Goal: Complete application form

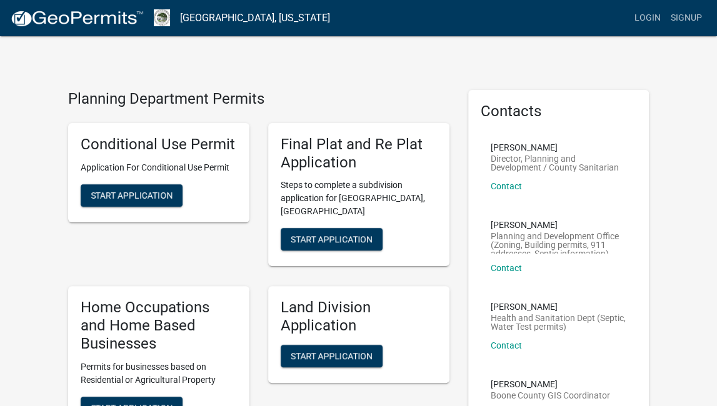
scroll to position [73, 0]
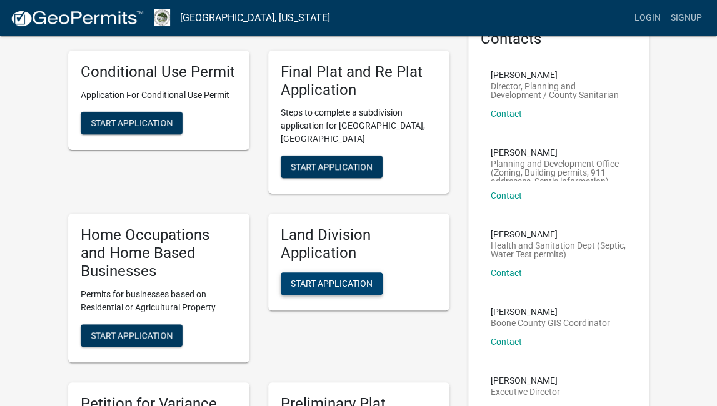
click at [341, 278] on span "Start Application" at bounding box center [332, 283] width 82 height 10
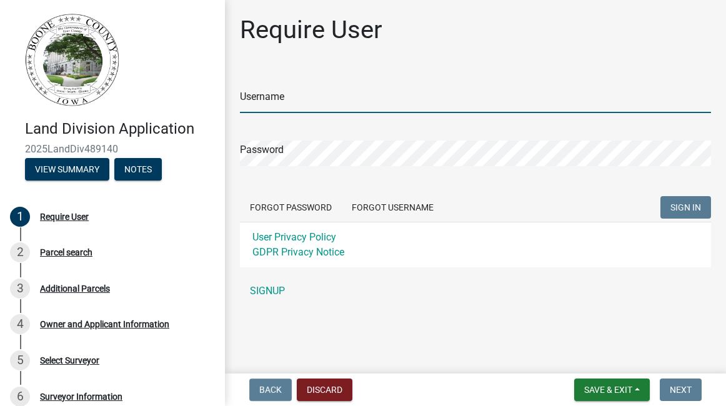
click at [249, 96] on input "Username" at bounding box center [475, 101] width 471 height 26
type input "Capstoneland01"
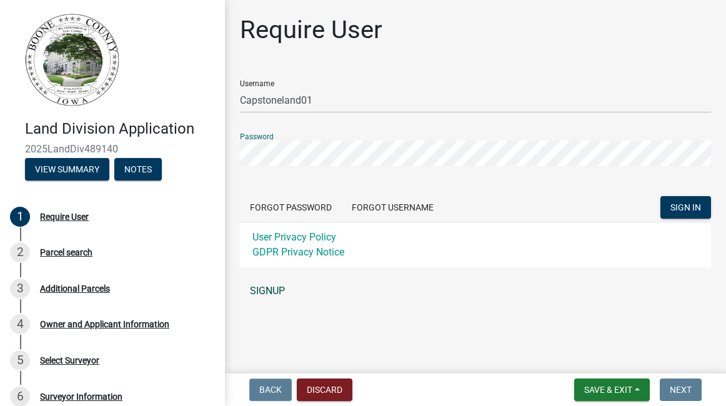
click at [267, 288] on link "SIGNUP" at bounding box center [475, 291] width 471 height 25
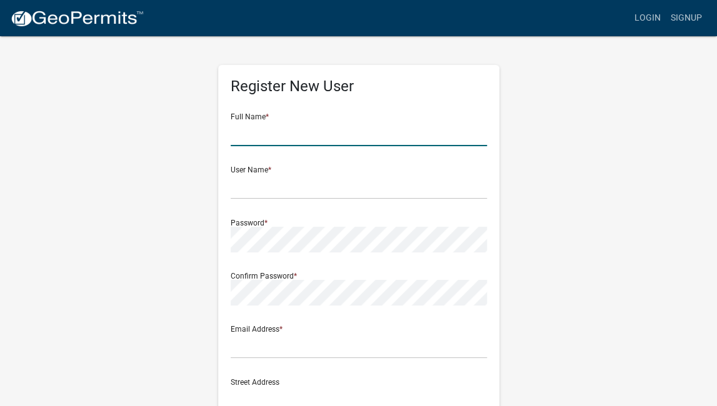
click at [236, 136] on input "text" at bounding box center [359, 134] width 256 height 26
click at [281, 132] on input "William" at bounding box center [359, 134] width 256 height 26
type input "William Whitley"
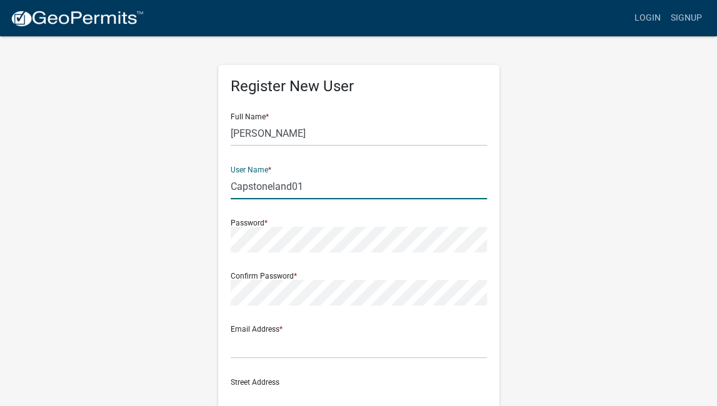
type input "Capstoneland01"
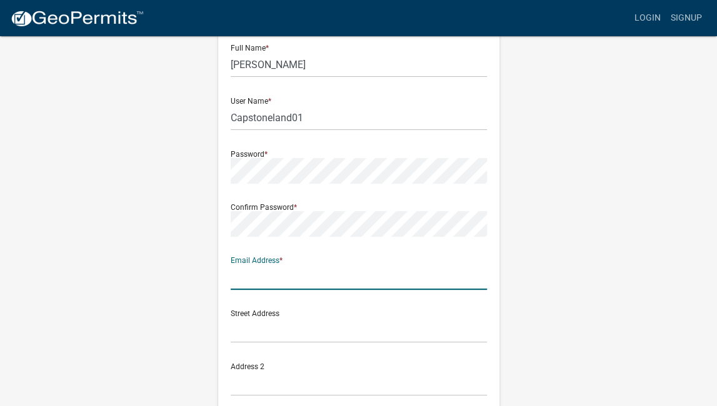
scroll to position [74, 0]
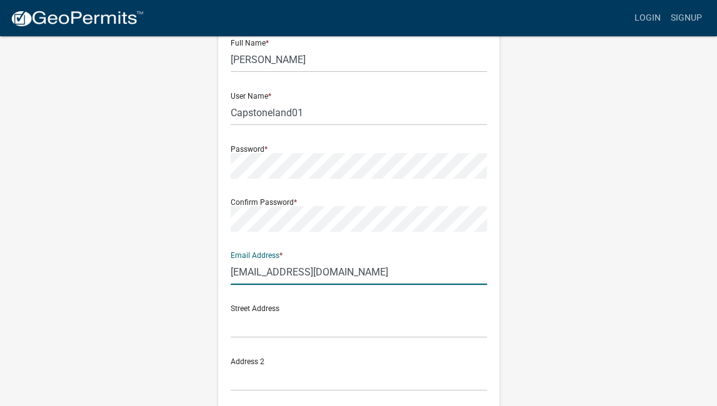
type input "bill@whitley6.com"
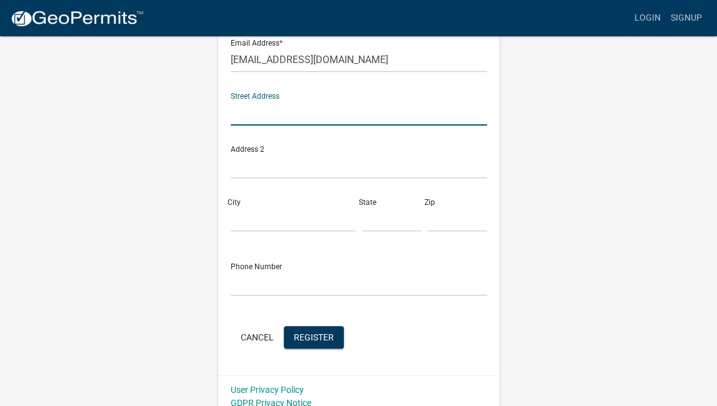
scroll to position [296, 0]
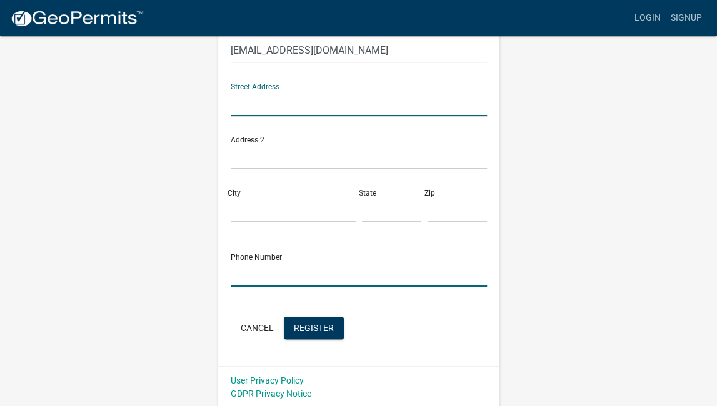
click at [237, 277] on input "text" at bounding box center [359, 274] width 256 height 26
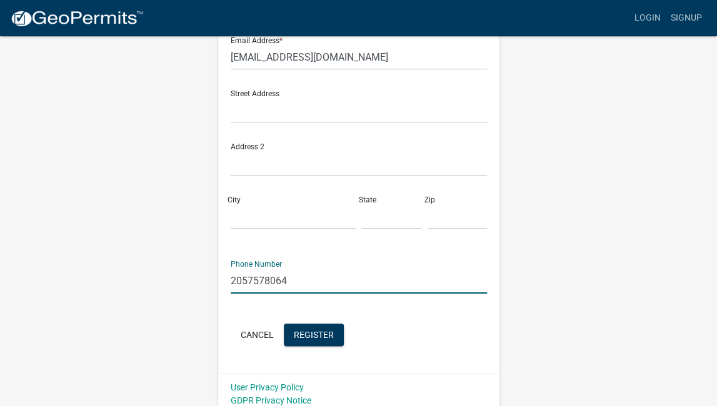
scroll to position [297, 0]
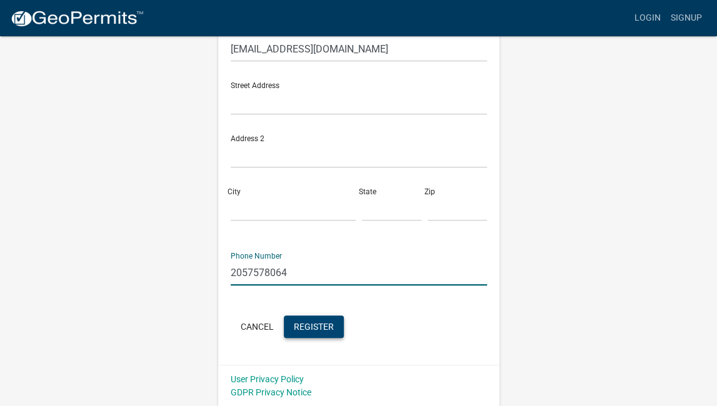
type input "2057578064"
click at [321, 321] on span "Register" at bounding box center [314, 326] width 40 height 10
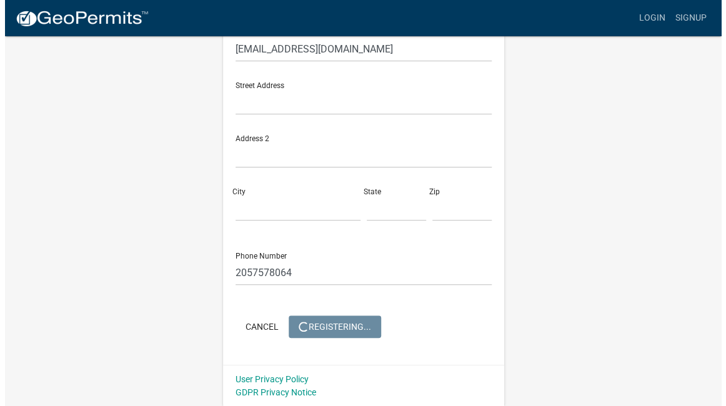
scroll to position [0, 0]
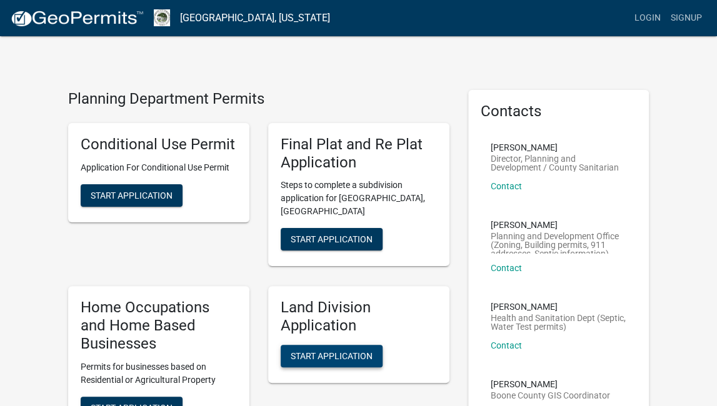
click at [330, 351] on span "Start Application" at bounding box center [332, 356] width 82 height 10
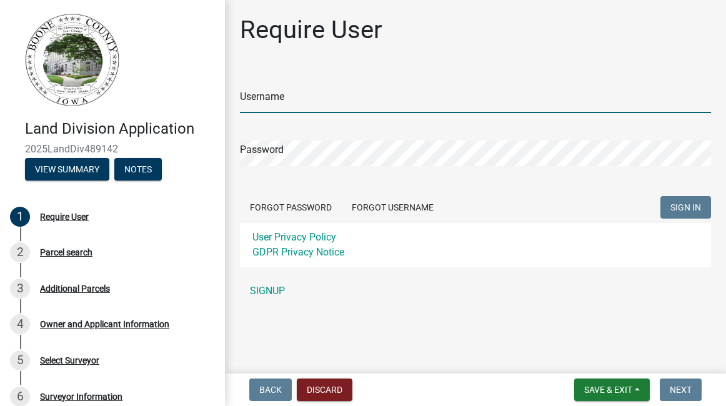
click at [251, 100] on input "Username" at bounding box center [475, 101] width 471 height 26
type input "Capstoneland01"
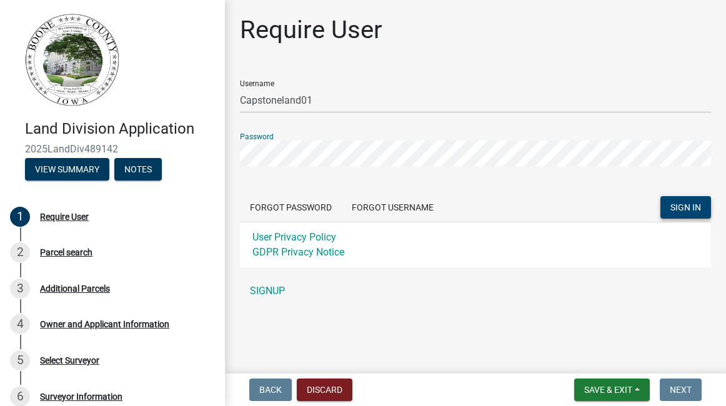
click at [675, 203] on span "SIGN IN" at bounding box center [686, 208] width 31 height 10
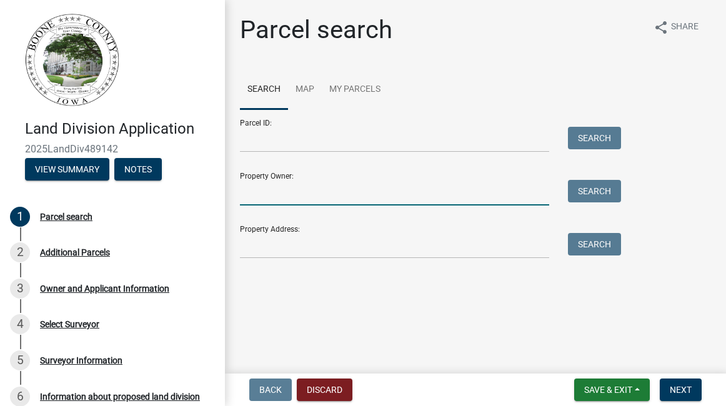
click at [246, 196] on input "Property Owner:" at bounding box center [394, 193] width 309 height 26
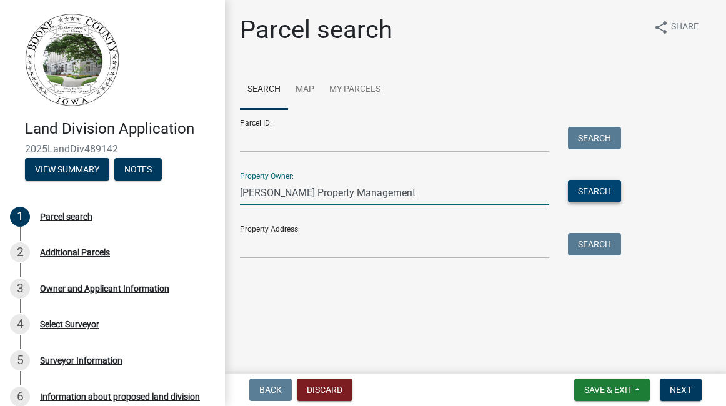
type input "[PERSON_NAME] Property Management"
click at [599, 189] on button "Search" at bounding box center [594, 191] width 53 height 23
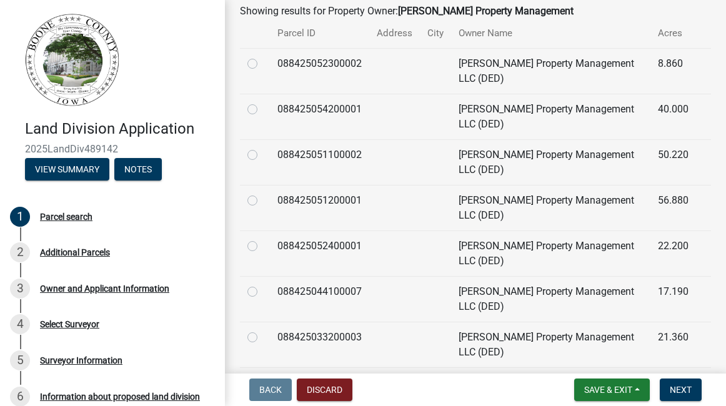
scroll to position [274, 0]
